Goal: Information Seeking & Learning: Learn about a topic

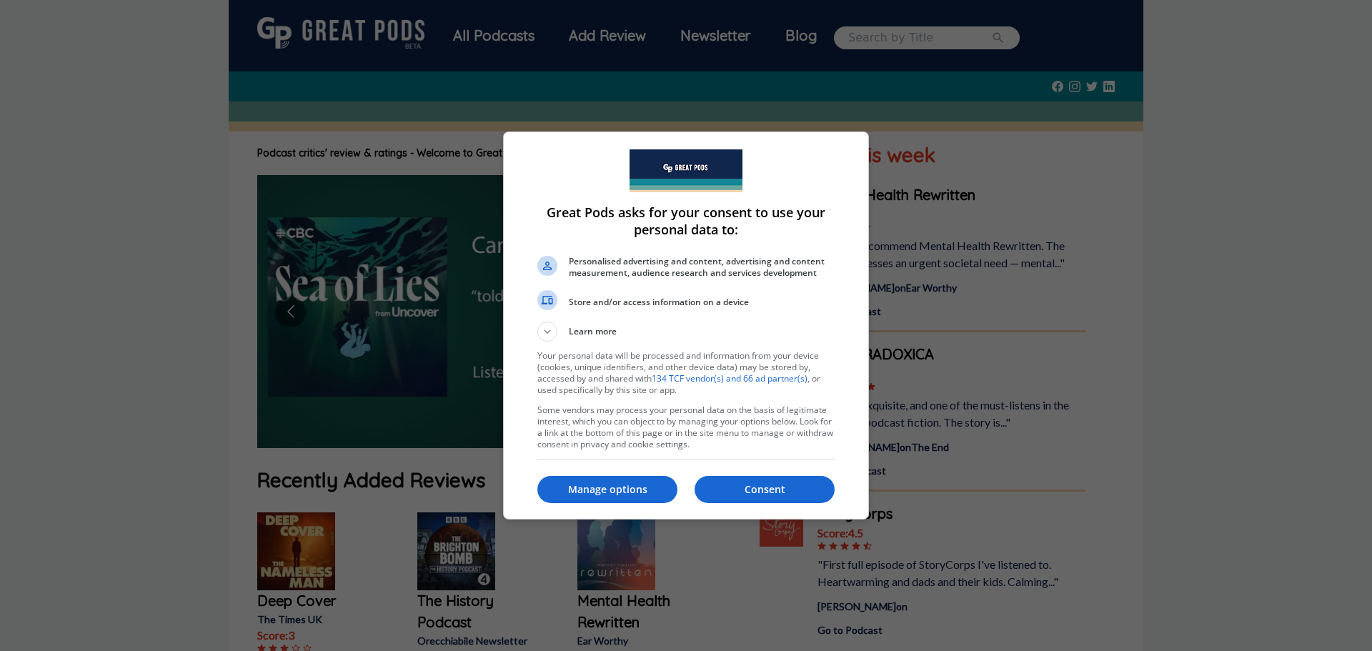
click at [930, 43] on div at bounding box center [686, 325] width 1372 height 651
click at [753, 495] on p "Consent" at bounding box center [765, 489] width 140 height 14
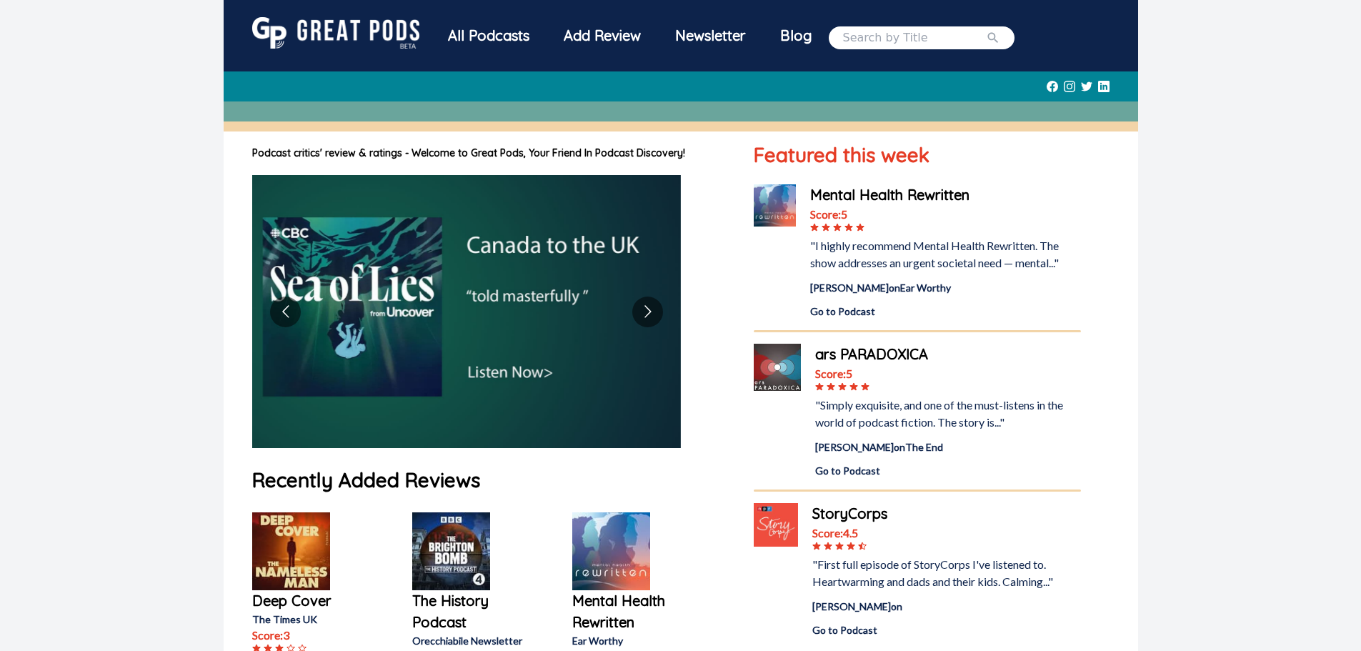
click at [922, 39] on input "search" at bounding box center [914, 37] width 143 height 17
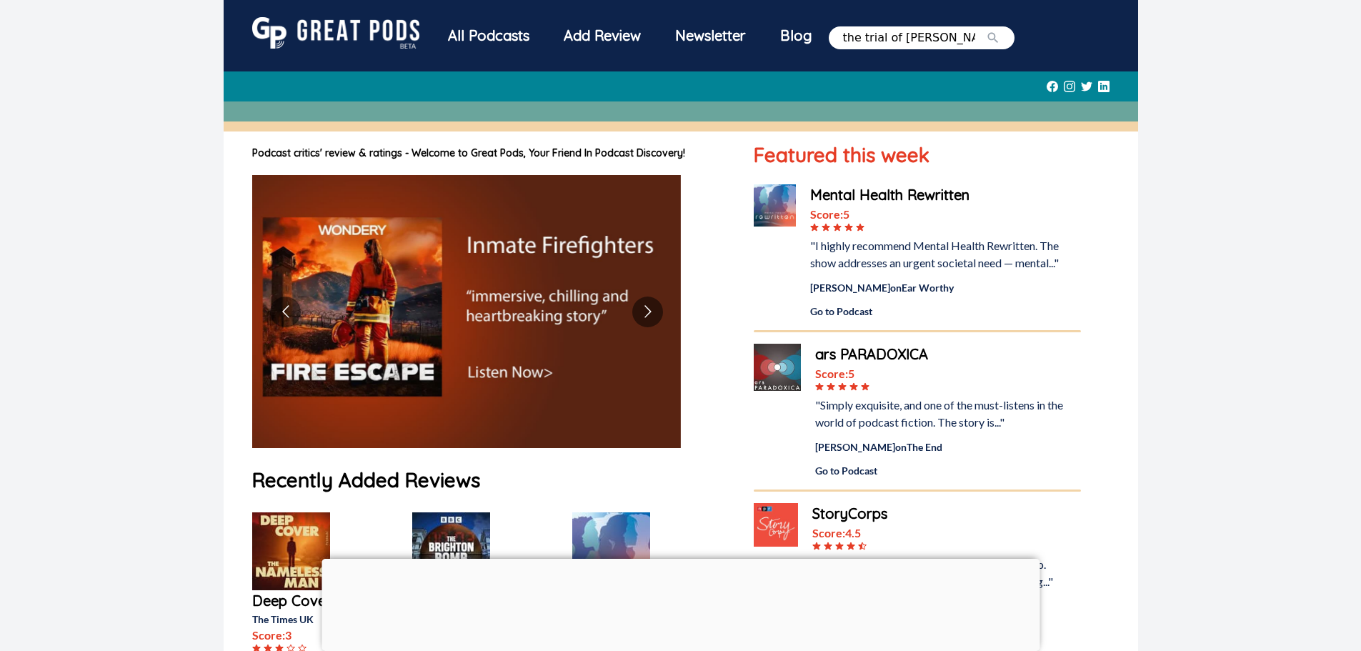
type input "the trial of [PERSON_NAME]"
click at [986, 29] on button "submit" at bounding box center [993, 37] width 14 height 17
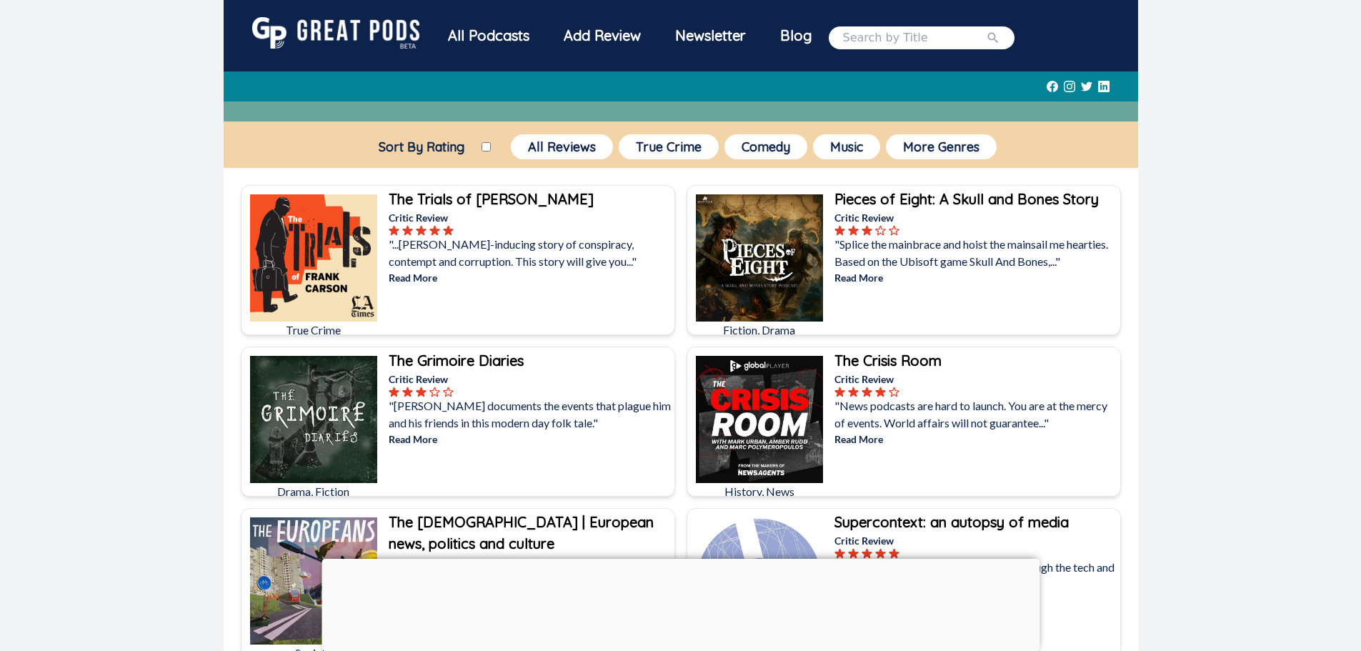
click at [487, 196] on b "The Trials of [PERSON_NAME]" at bounding box center [491, 199] width 205 height 18
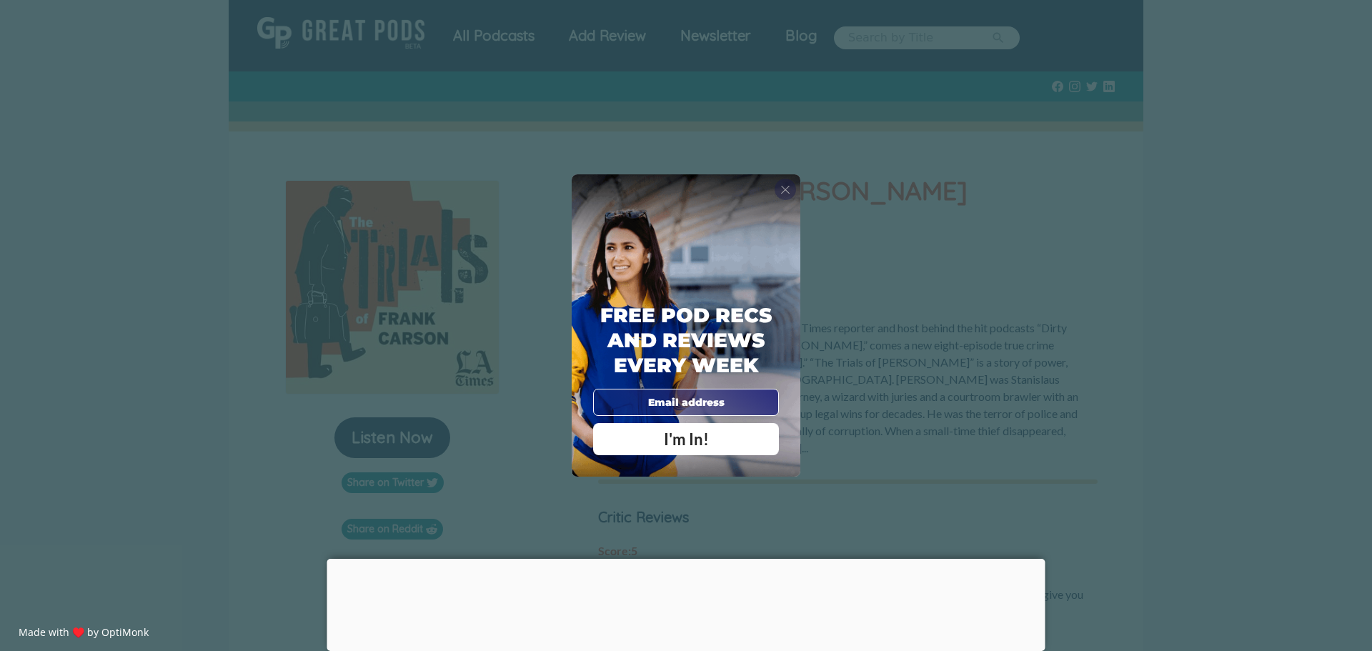
click at [782, 192] on span "X" at bounding box center [785, 189] width 10 height 14
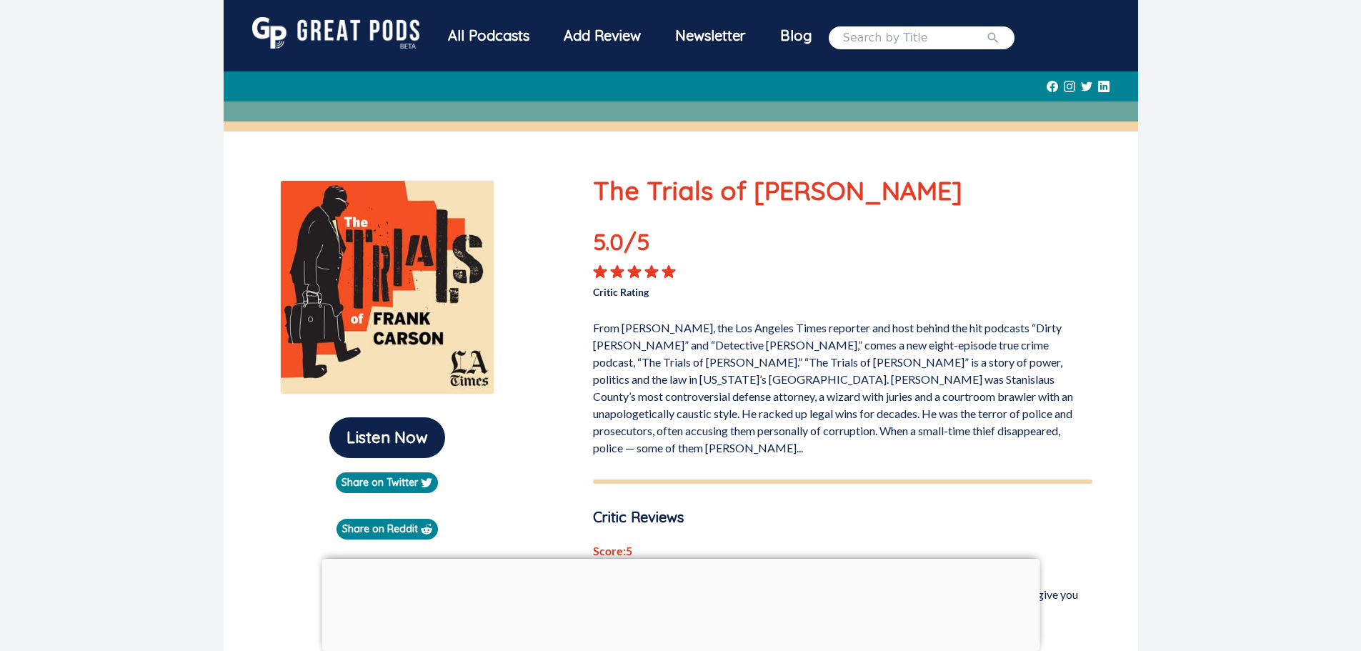
click at [868, 41] on input "search" at bounding box center [914, 37] width 143 height 17
type input "monster"
click at [986, 39] on icon "submit" at bounding box center [993, 38] width 14 height 14
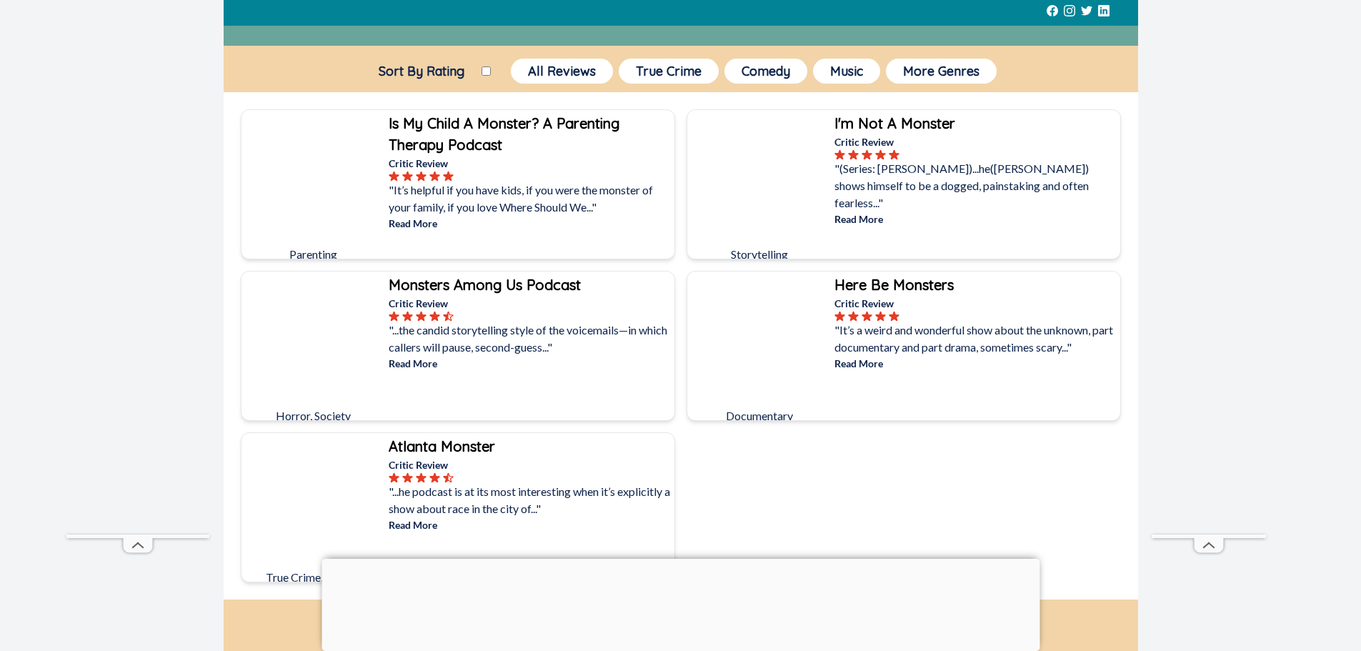
scroll to position [214, 0]
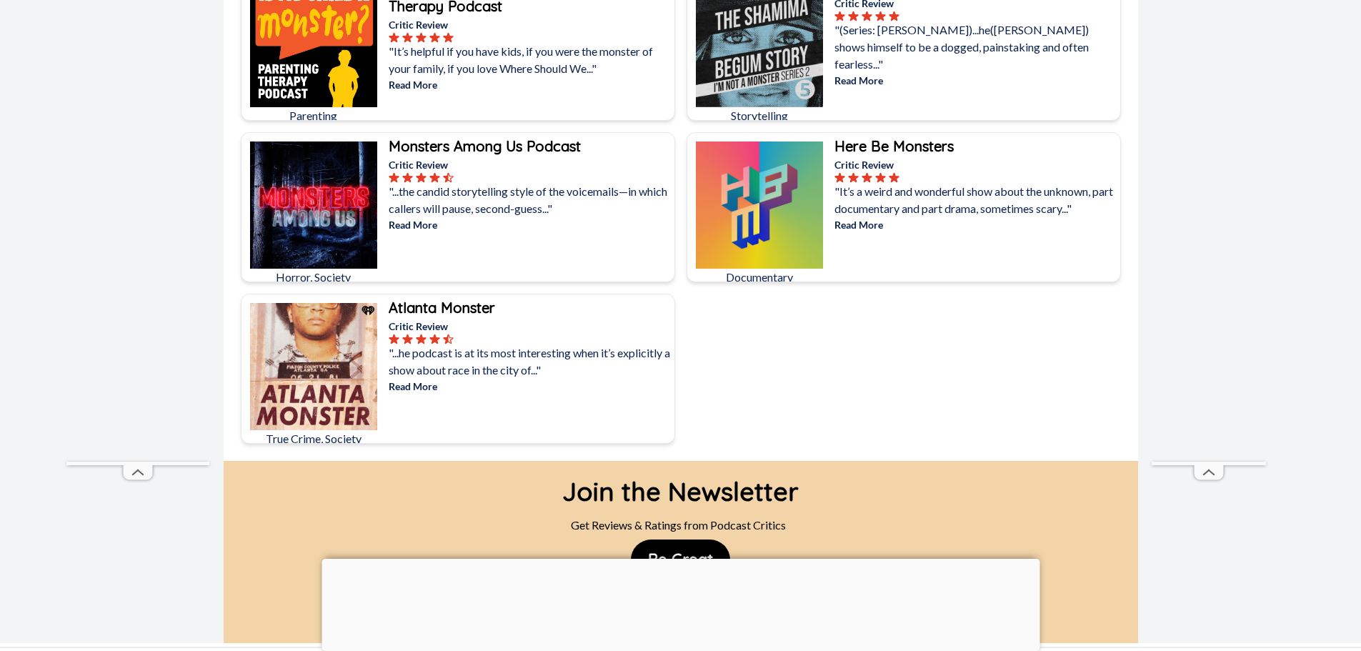
click at [417, 312] on b "Atlanta Monster" at bounding box center [442, 308] width 106 height 18
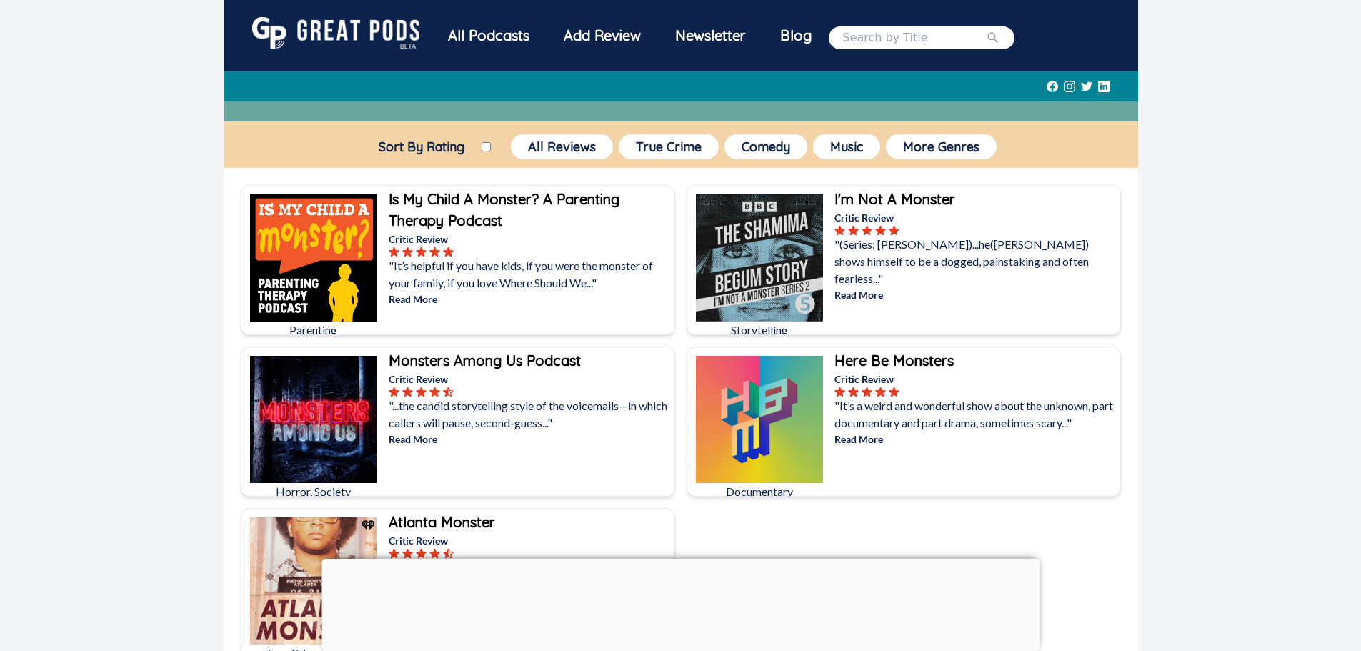
click at [504, 34] on div "All Podcasts" at bounding box center [489, 35] width 116 height 37
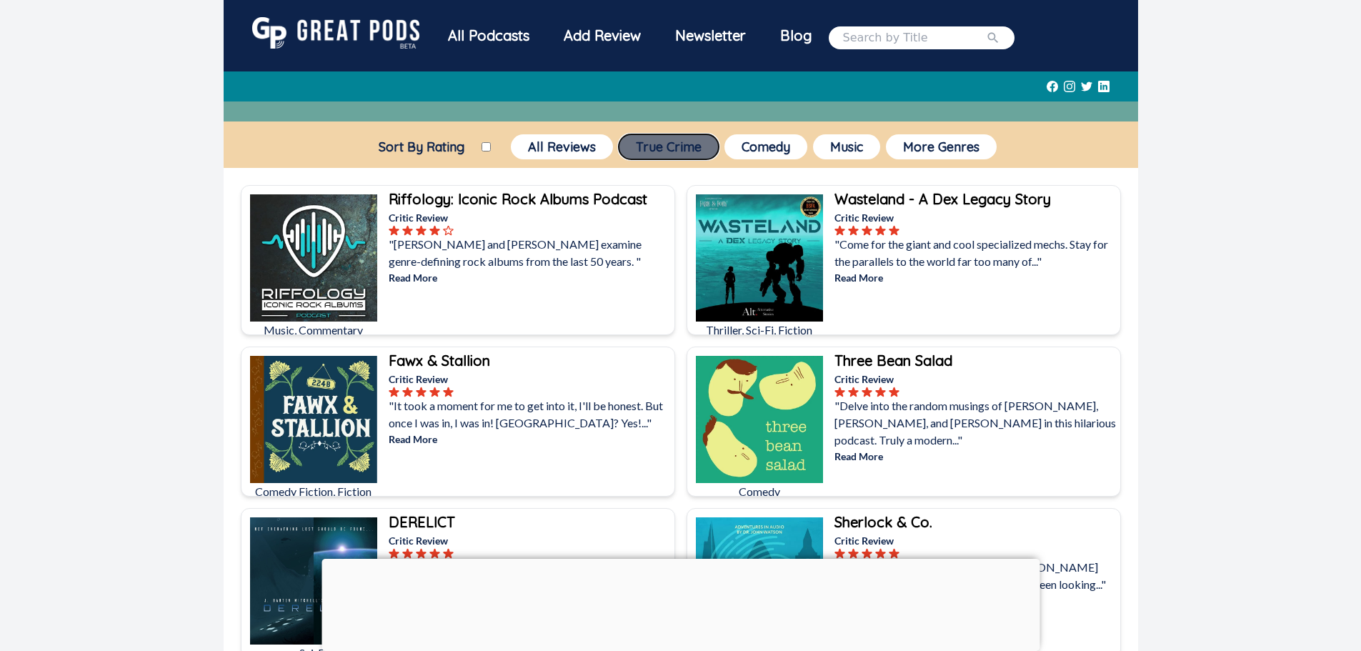
click at [687, 153] on button "True Crime" at bounding box center [669, 146] width 100 height 25
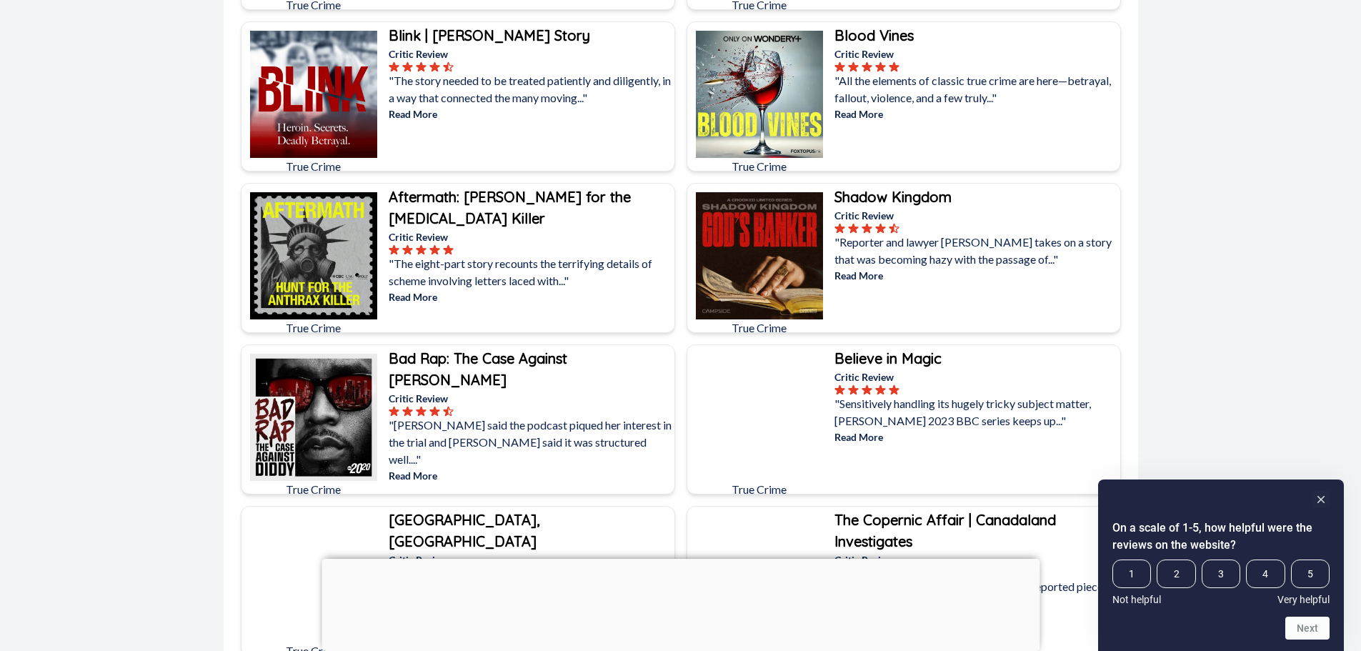
scroll to position [1000, 0]
